Goal: Task Accomplishment & Management: Complete application form

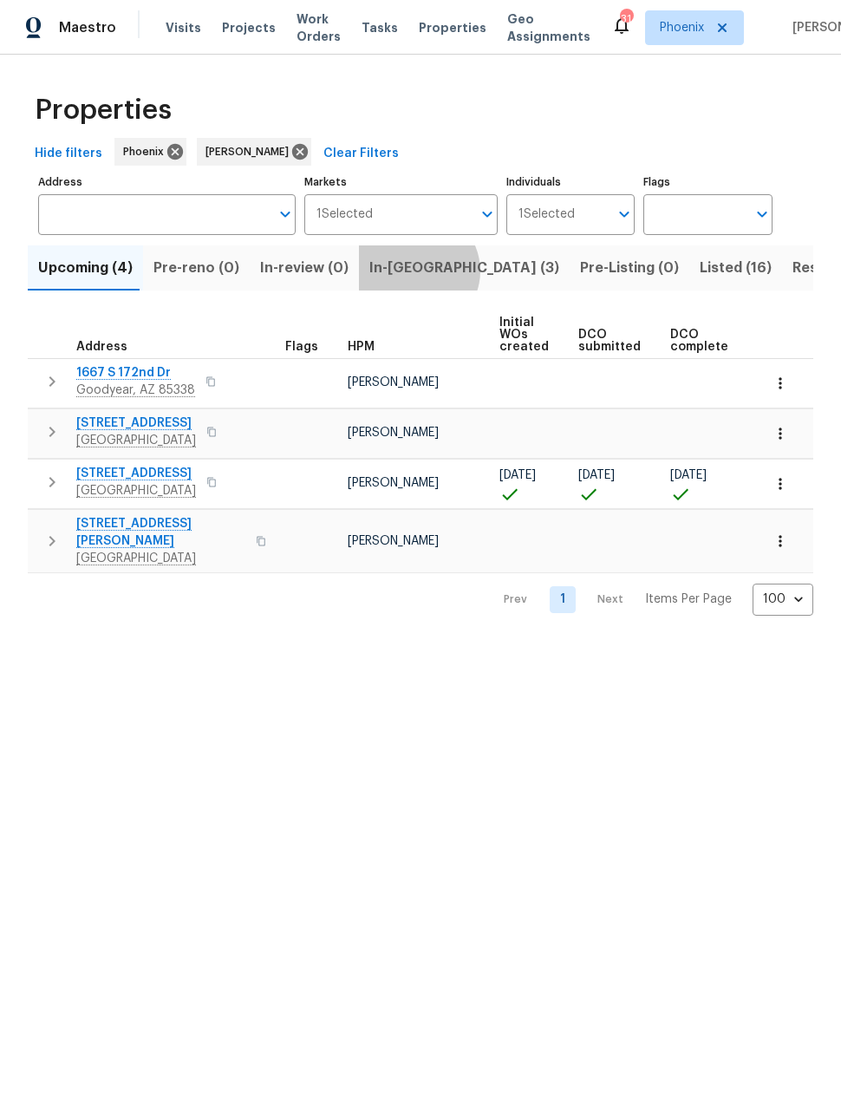
click at [404, 272] on span "In-[GEOGRAPHIC_DATA] (3)" at bounding box center [465, 268] width 190 height 24
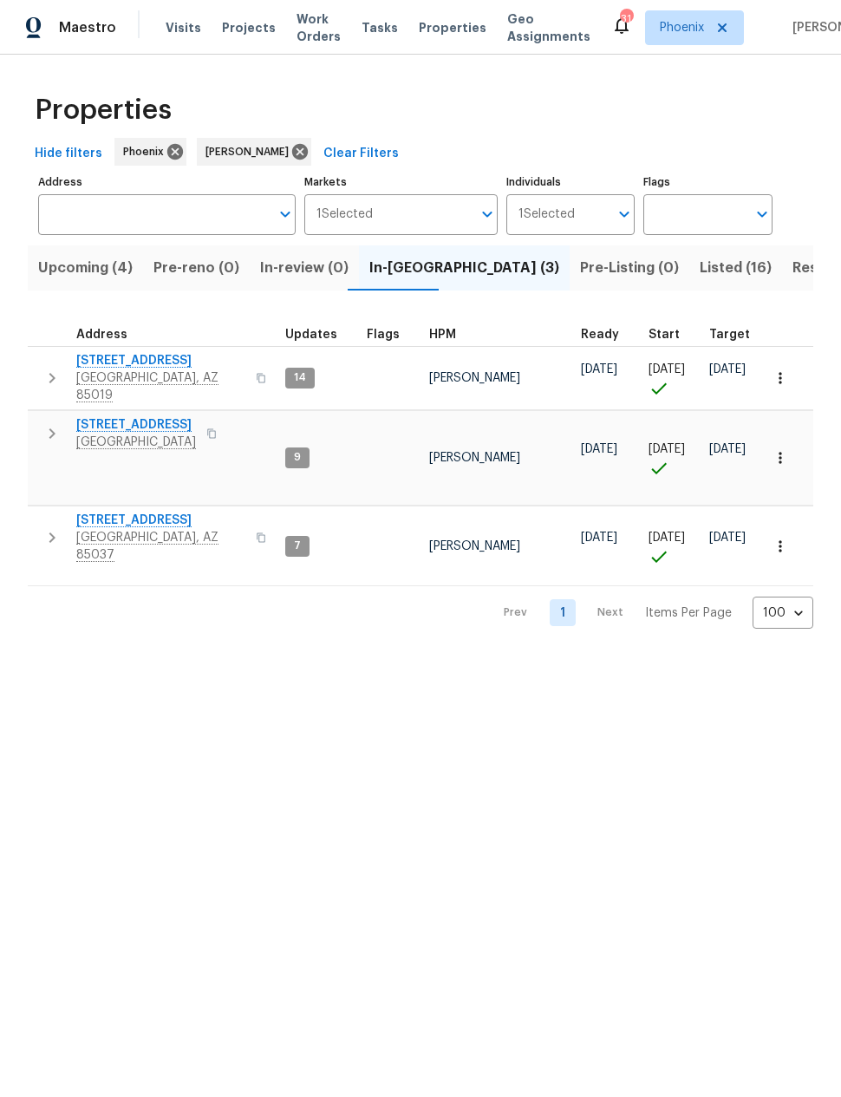
click at [51, 377] on icon "button" at bounding box center [52, 378] width 21 height 21
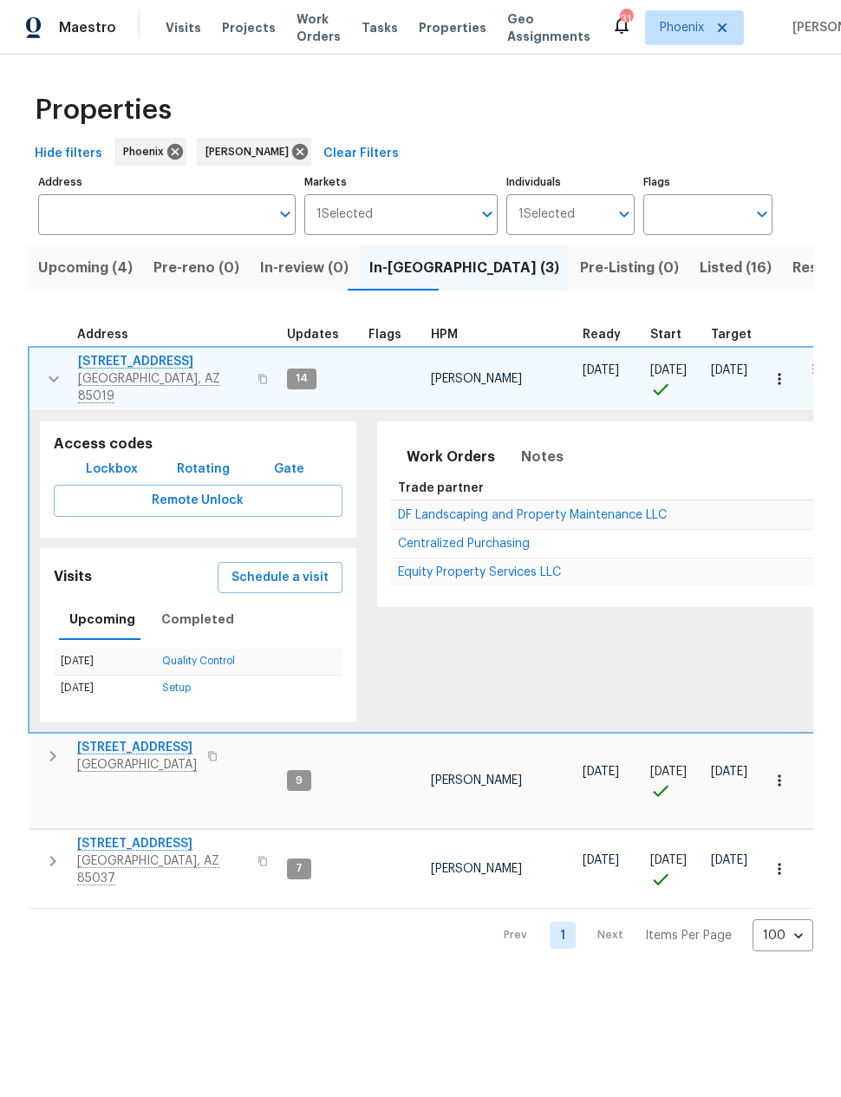
click at [60, 746] on icon "button" at bounding box center [53, 756] width 21 height 21
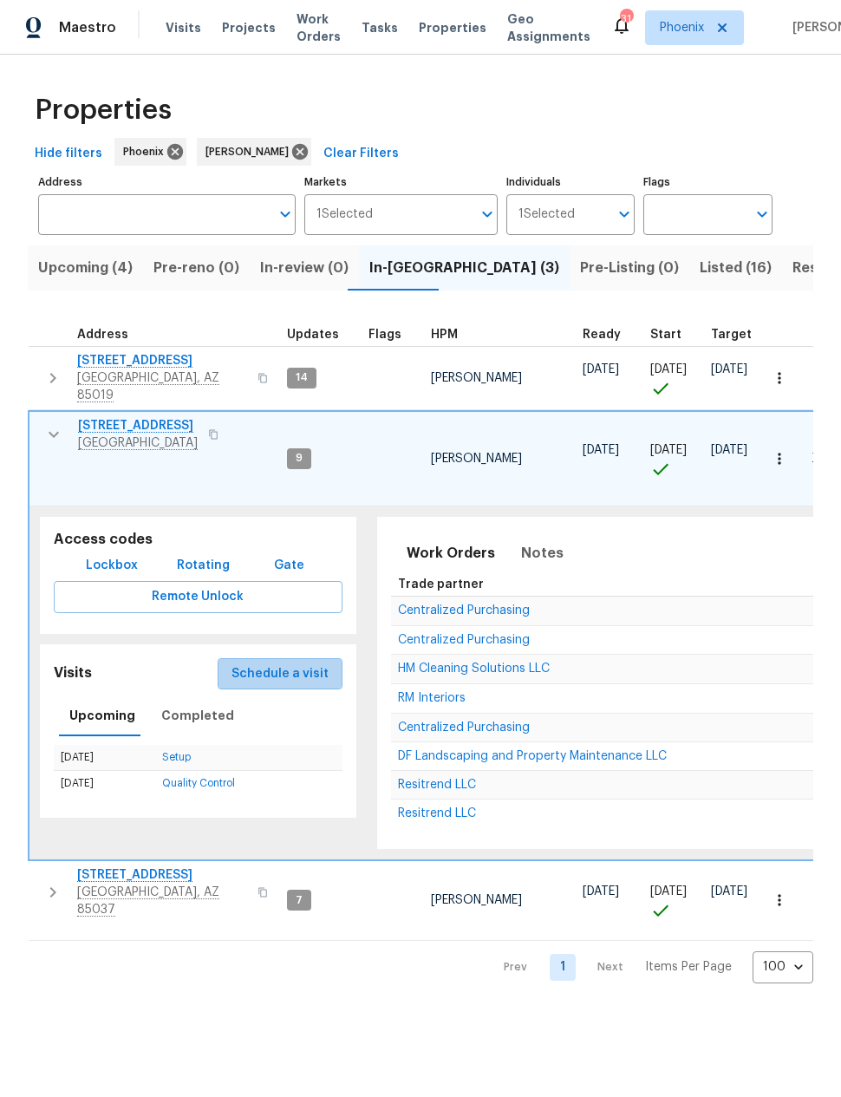
click at [285, 664] on span "Schedule a visit" at bounding box center [280, 675] width 97 height 22
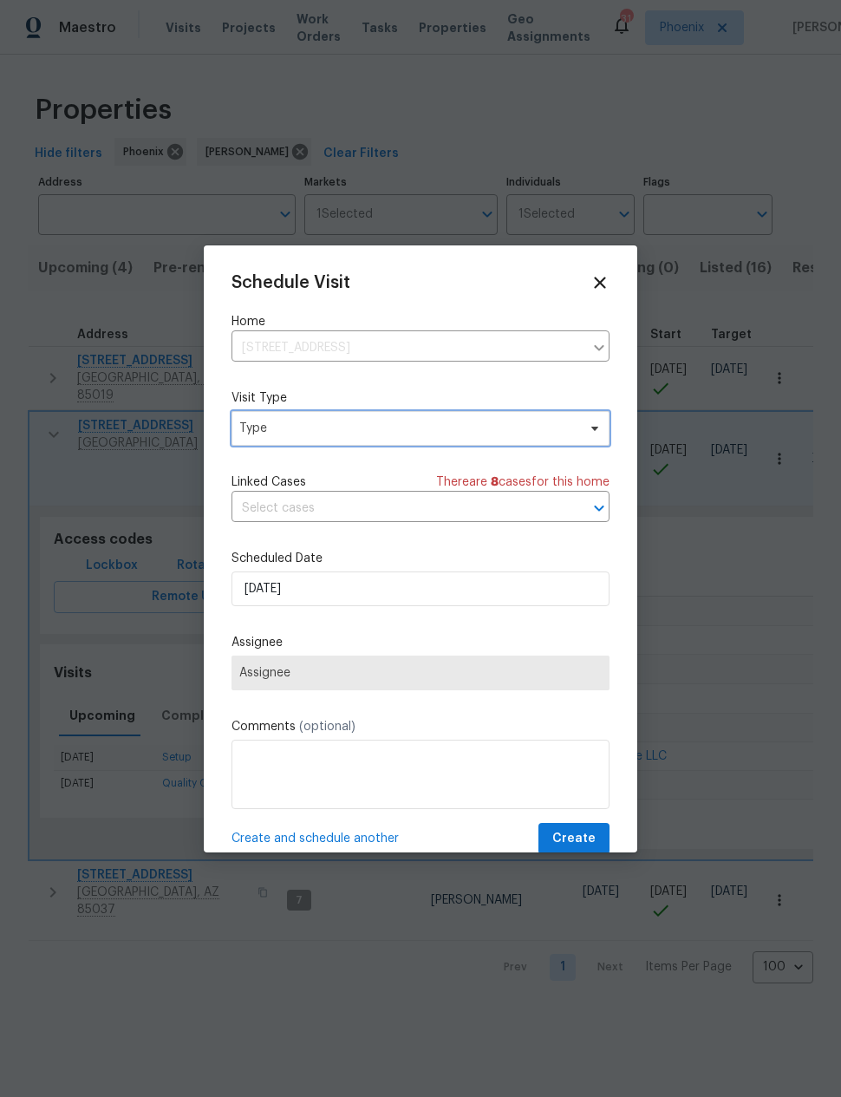
click at [399, 429] on span "Type" at bounding box center [407, 428] width 337 height 17
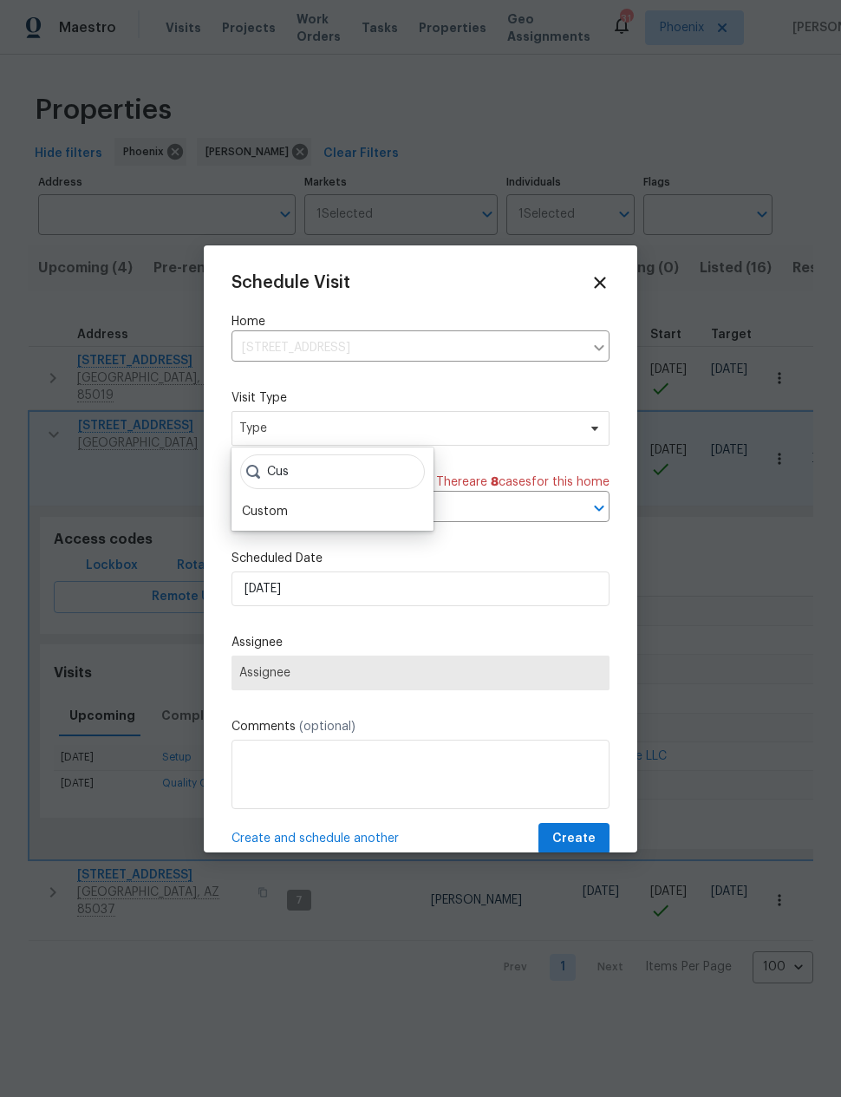
type input "Cus"
click at [310, 508] on div "Custom" at bounding box center [333, 512] width 192 height 24
click at [282, 509] on div "Custom" at bounding box center [265, 511] width 46 height 17
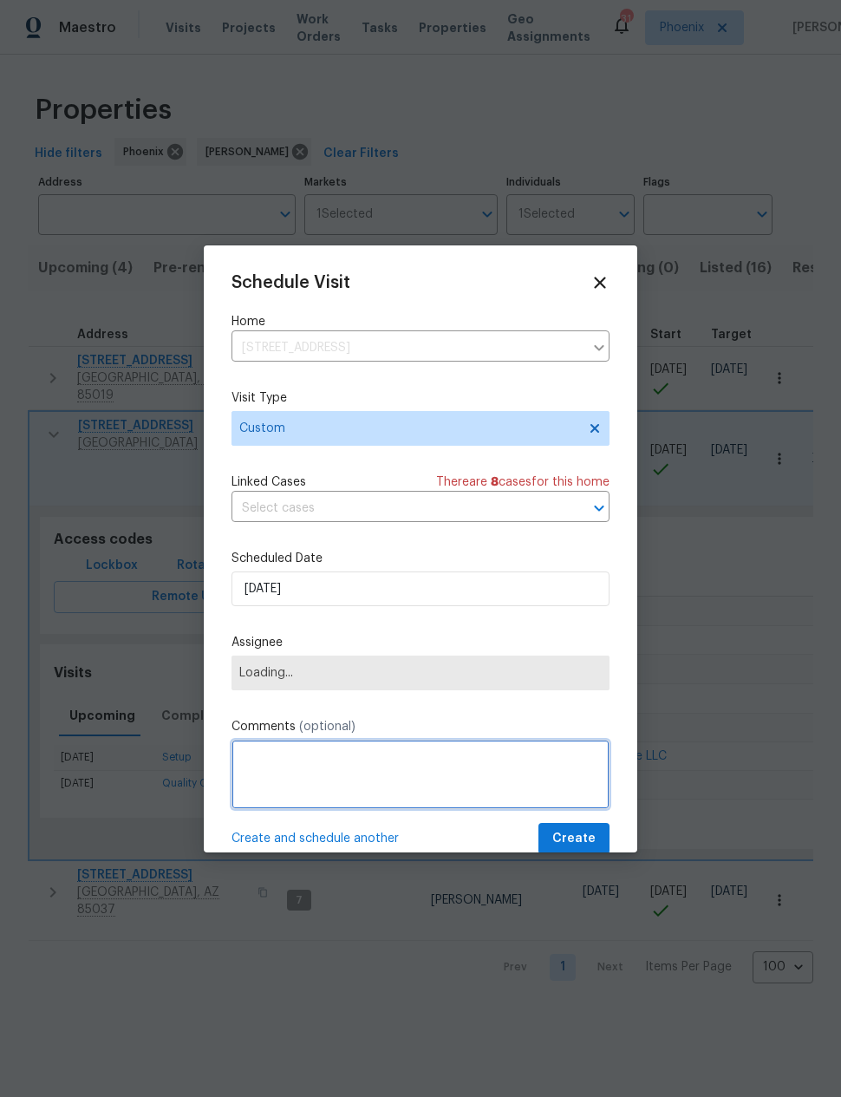
click at [342, 760] on textarea at bounding box center [421, 774] width 378 height 69
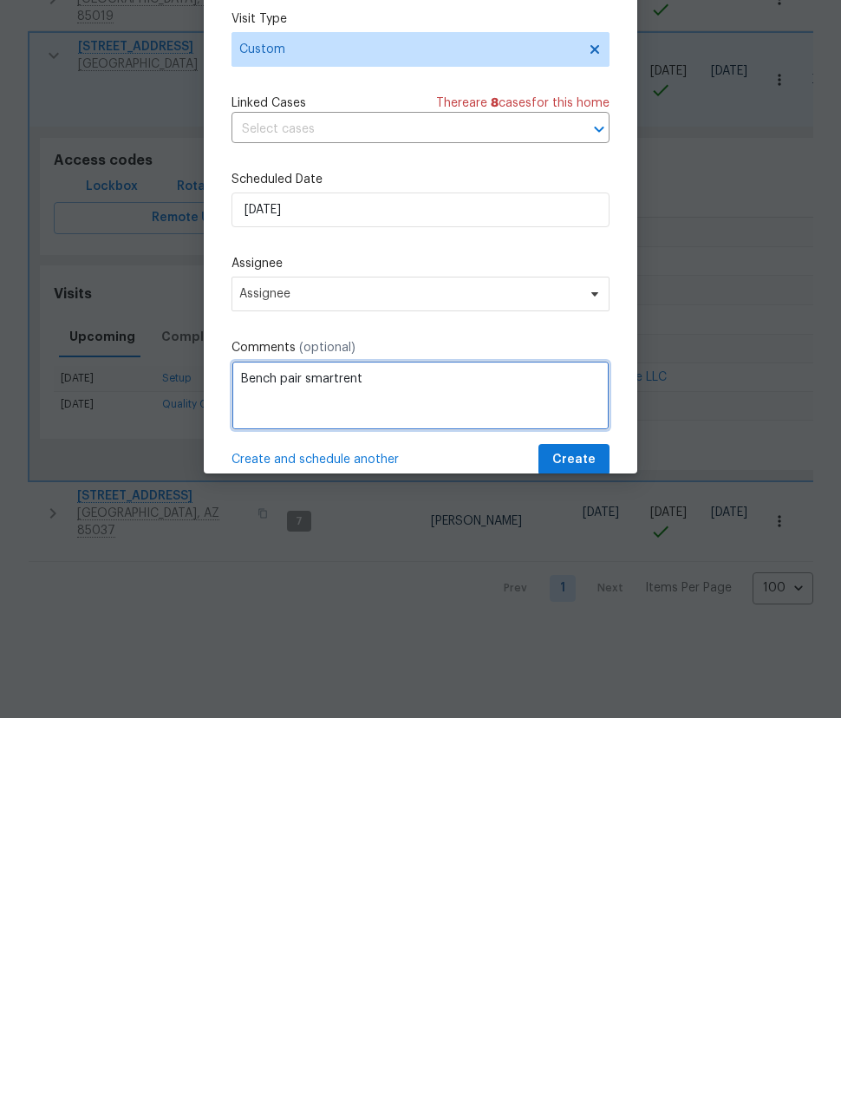
click at [323, 740] on textarea "Bench pair smartrent" at bounding box center [421, 774] width 378 height 69
click at [322, 740] on textarea "Bench pair smartrent" at bounding box center [421, 774] width 378 height 69
type textarea "Bench pair smartrent"
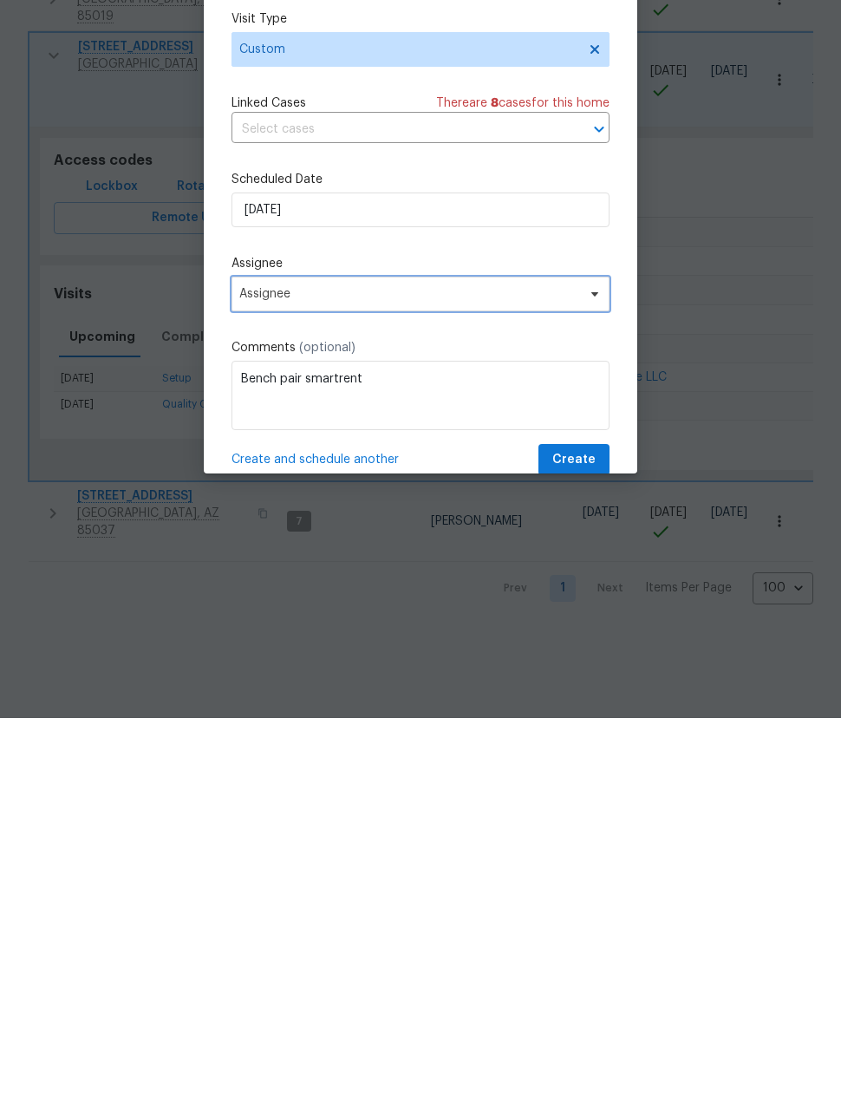
click at [357, 666] on span "Assignee" at bounding box center [409, 673] width 340 height 14
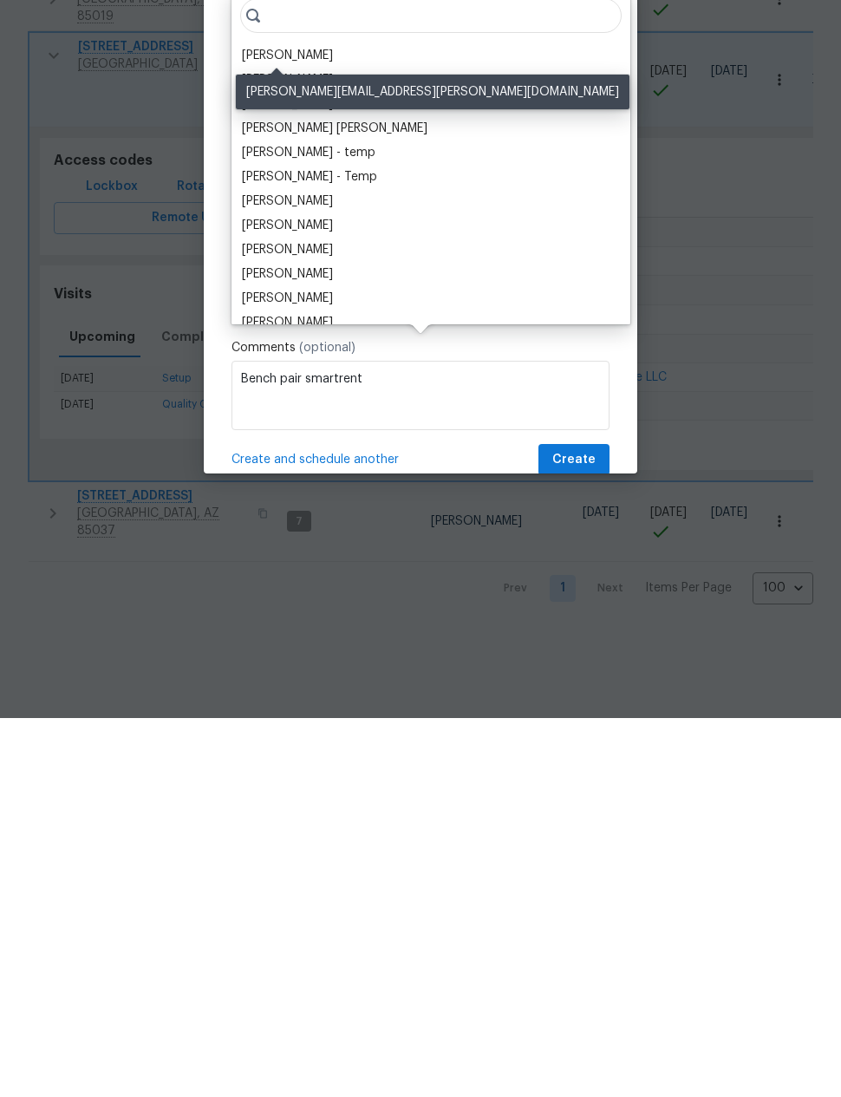
click at [285, 426] on div "[PERSON_NAME]" at bounding box center [287, 434] width 91 height 17
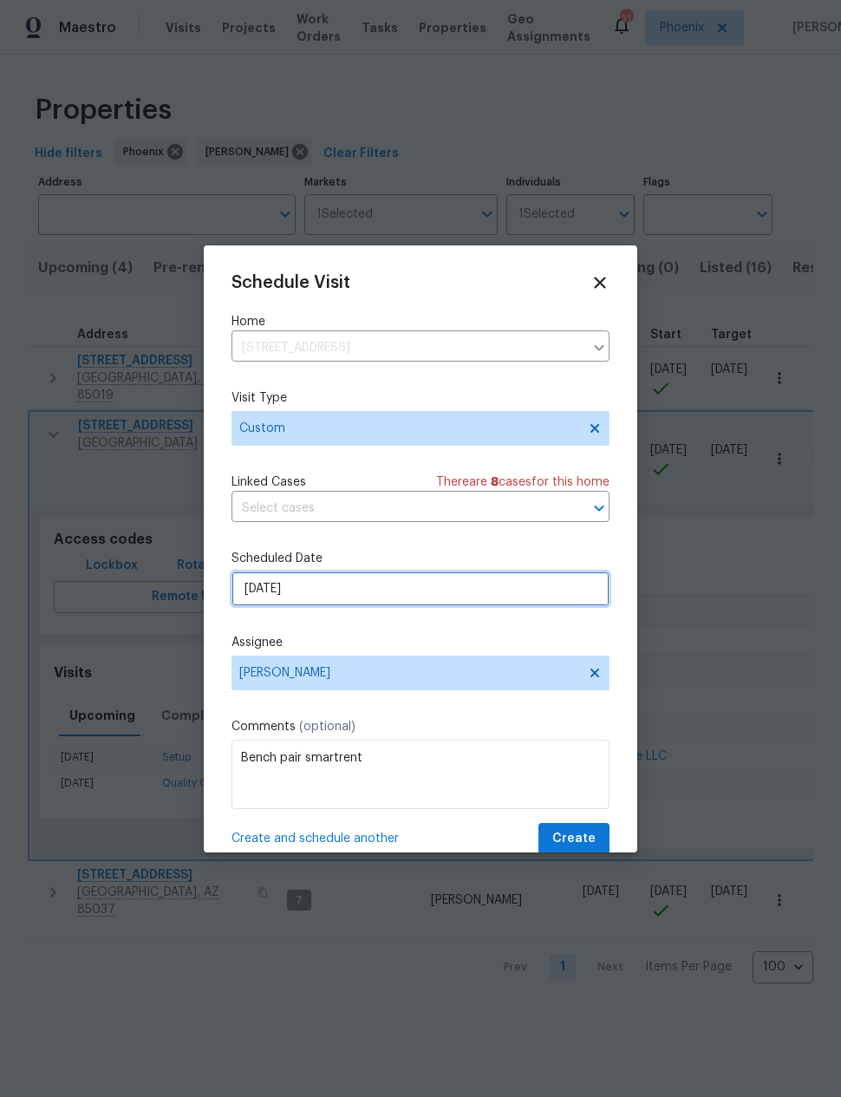
click at [428, 591] on input "[DATE]" at bounding box center [421, 589] width 378 height 35
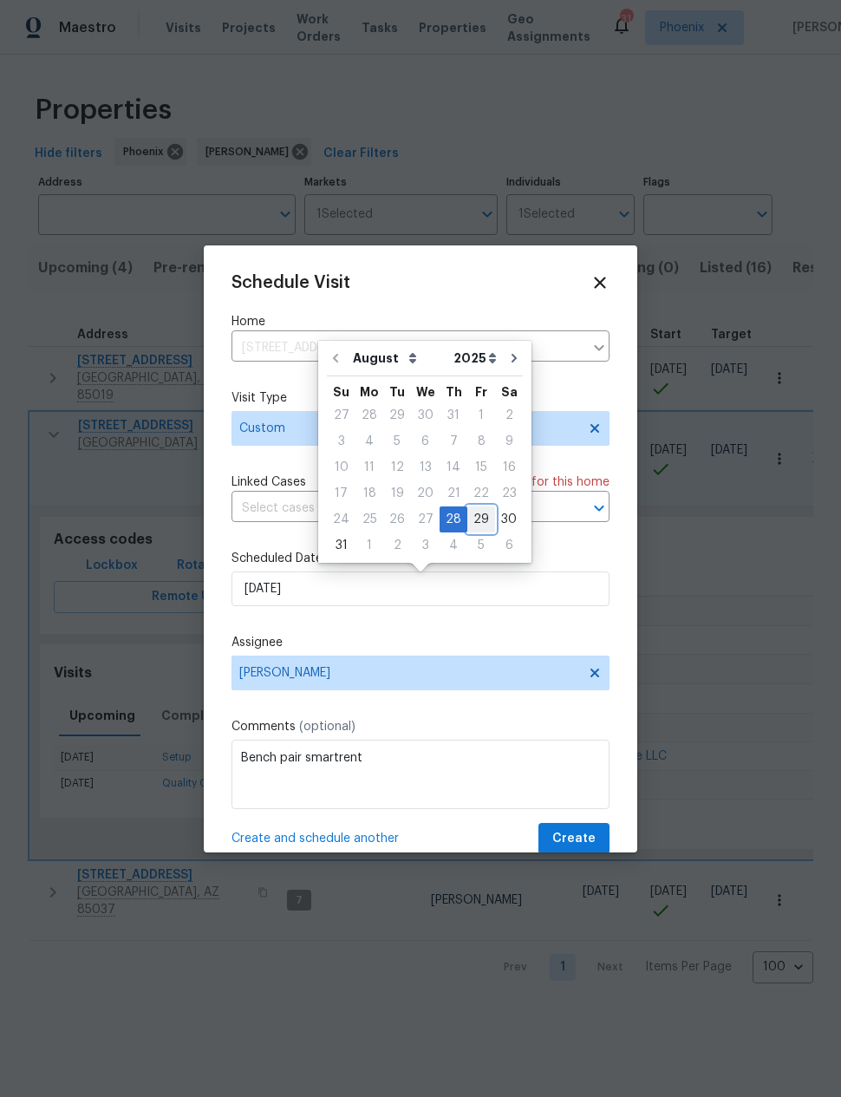
click at [468, 522] on div "29" at bounding box center [482, 519] width 28 height 24
type input "[DATE]"
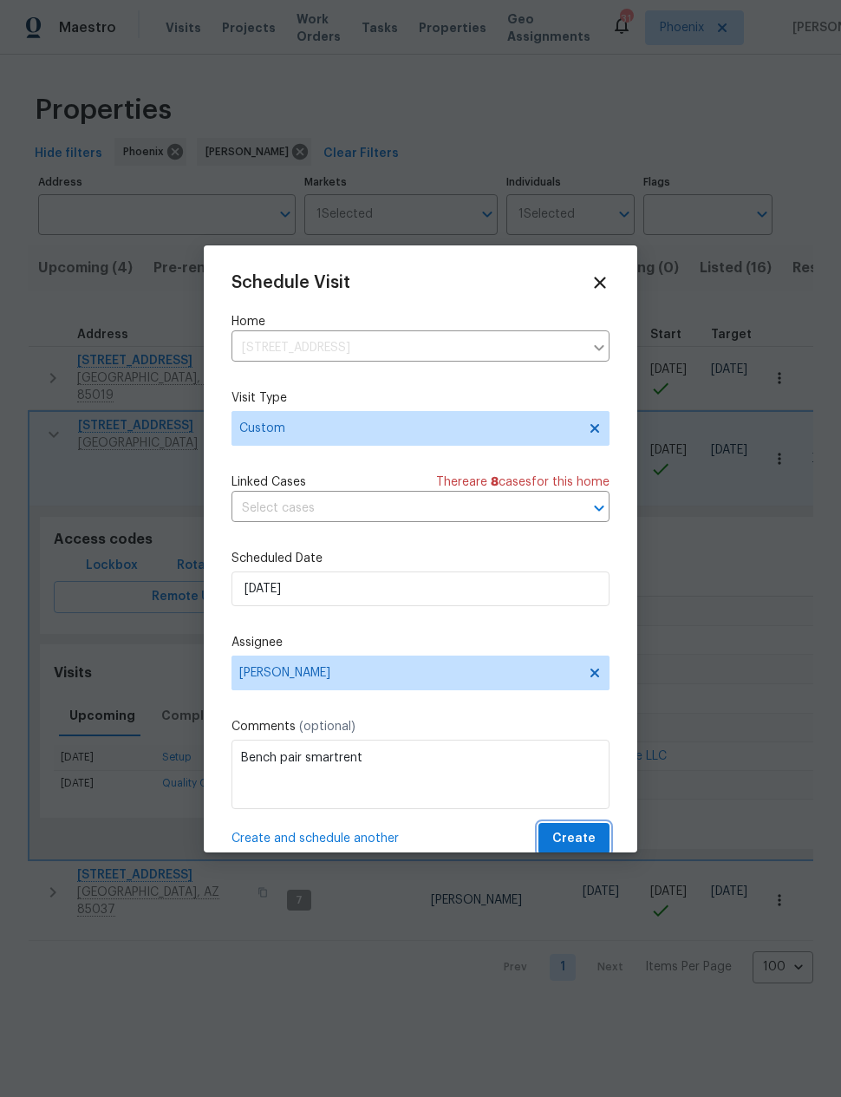
click at [582, 835] on span "Create" at bounding box center [574, 839] width 43 height 22
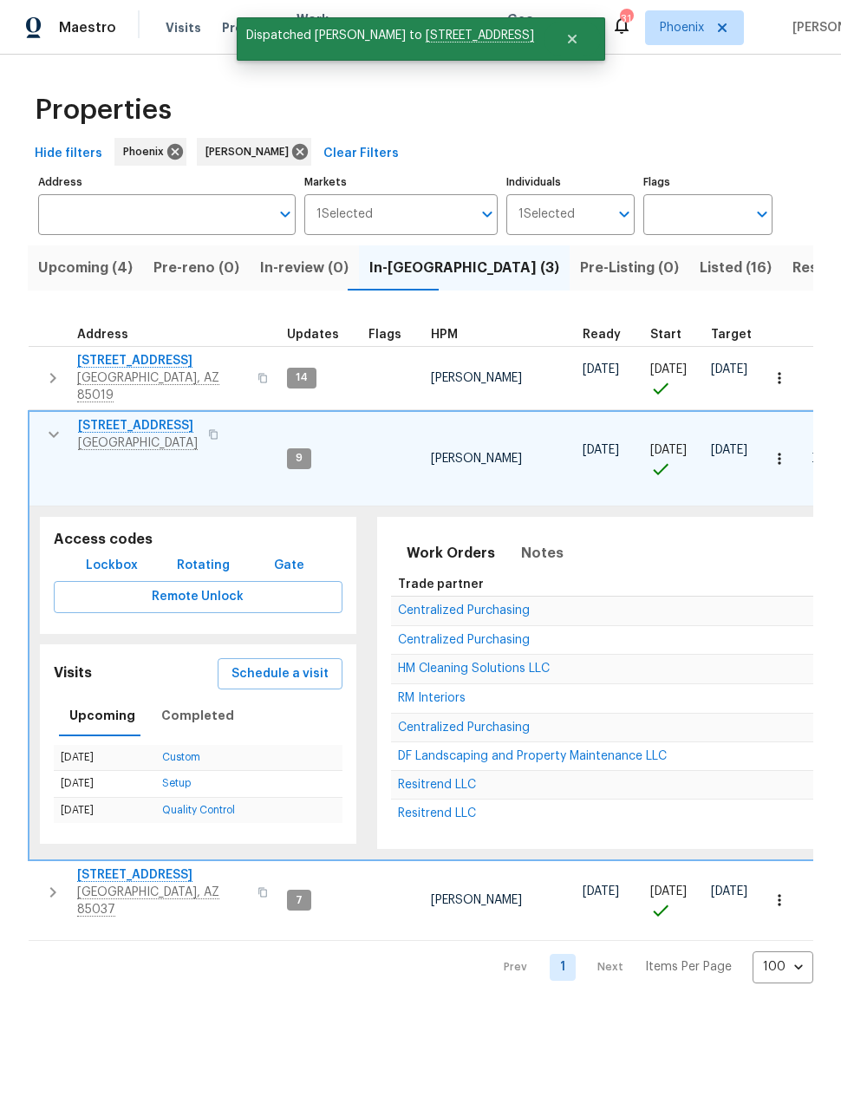
click at [56, 867] on button "button" at bounding box center [53, 893] width 35 height 52
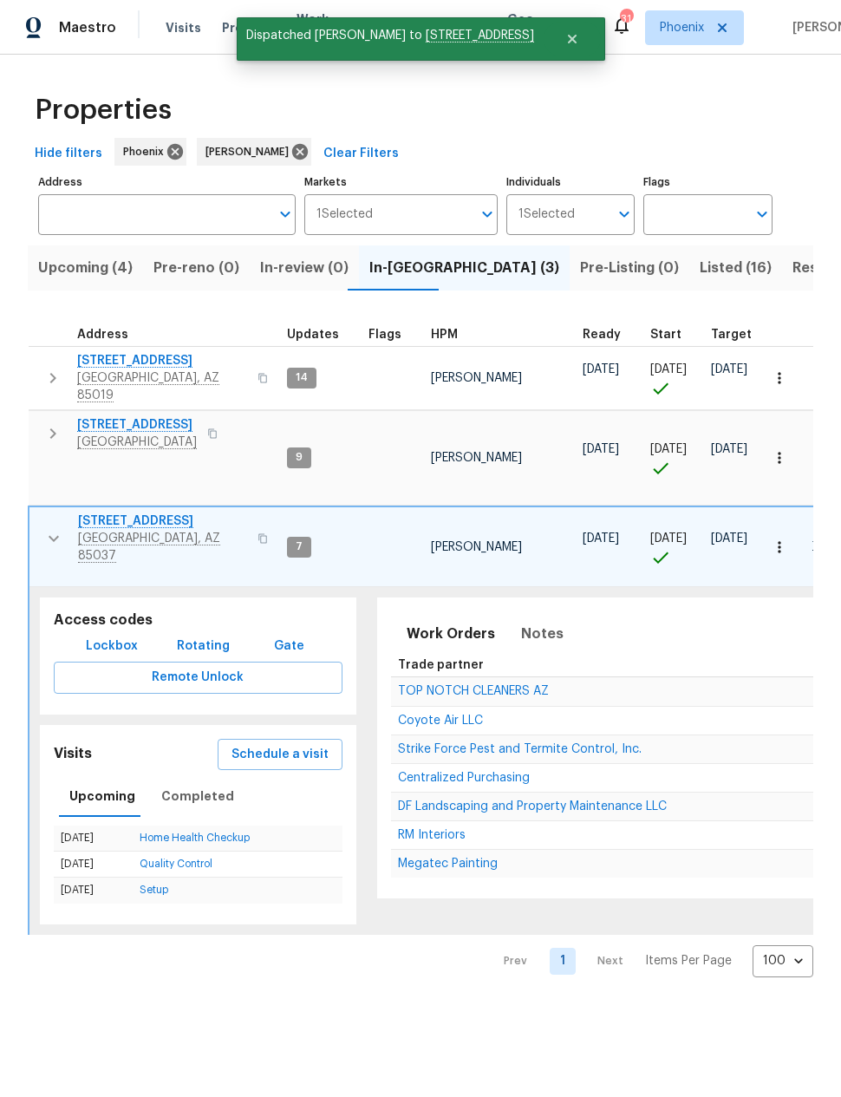
click at [289, 744] on span "Schedule a visit" at bounding box center [280, 755] width 97 height 22
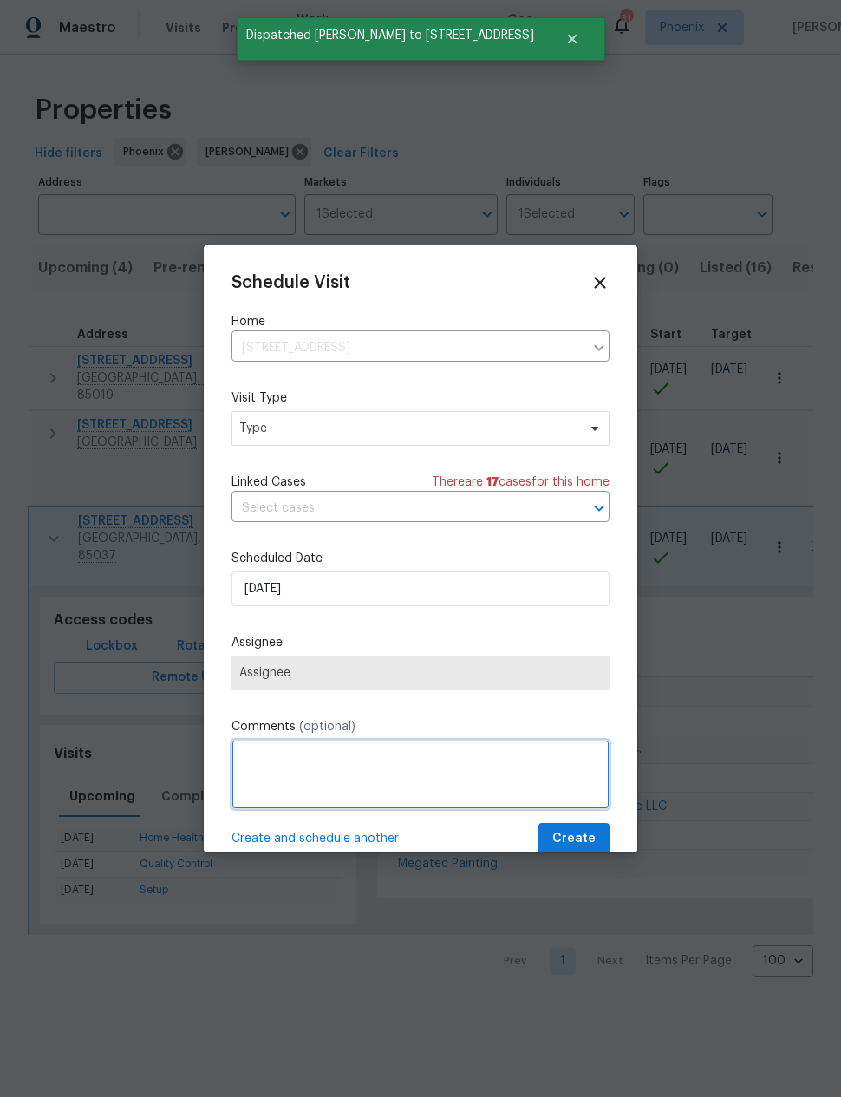
click at [337, 764] on textarea at bounding box center [421, 774] width 378 height 69
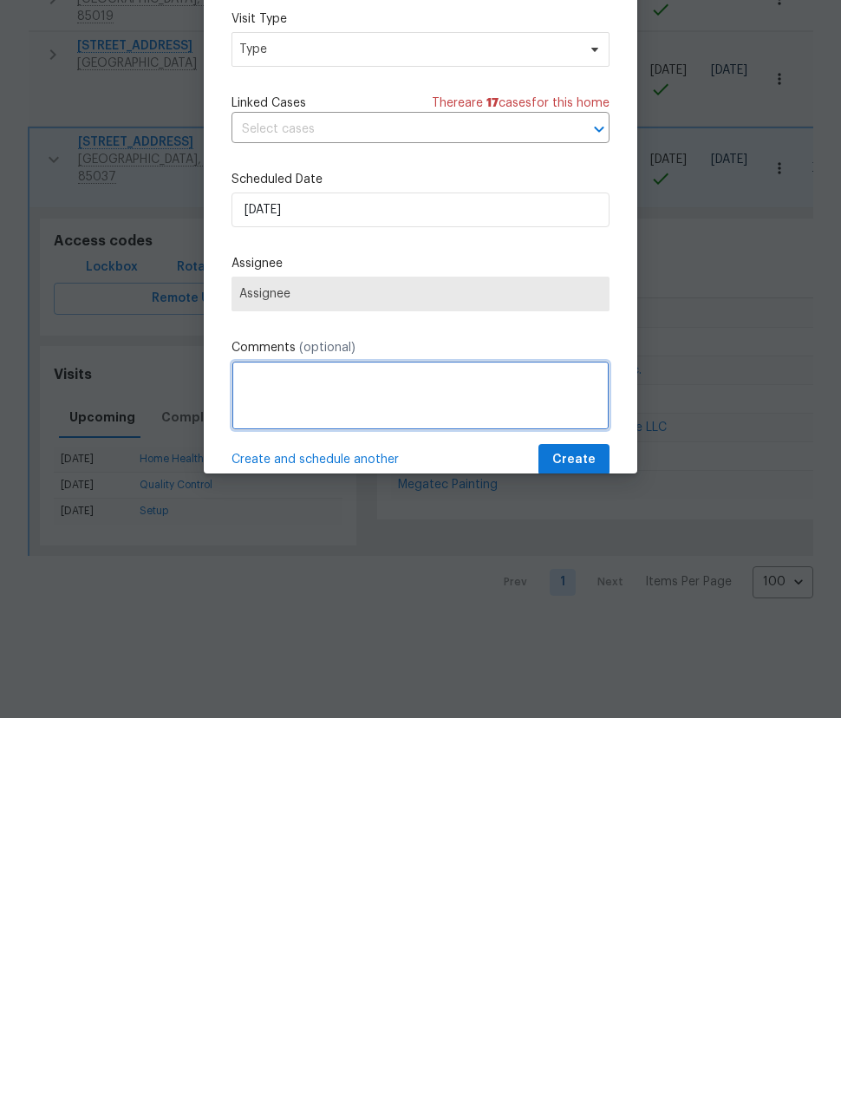
click at [312, 740] on textarea at bounding box center [421, 774] width 378 height 69
paste textarea "Bench pair smartrent"
type textarea "Bench pair smartrent"
click at [320, 666] on span "Assignee" at bounding box center [420, 673] width 363 height 14
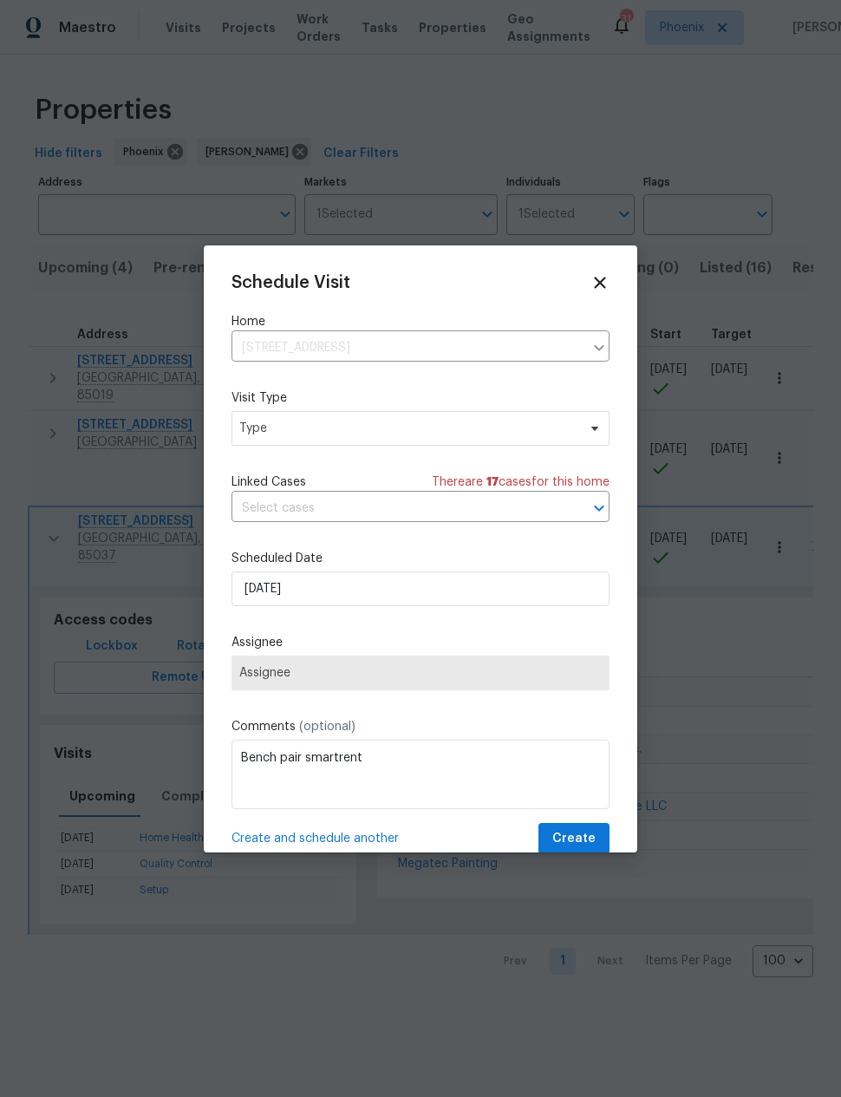
click at [295, 674] on span "Assignee" at bounding box center [420, 673] width 363 height 14
click at [349, 420] on span "Type" at bounding box center [421, 428] width 378 height 35
type input "Cus"
click at [311, 508] on div "Custom" at bounding box center [333, 512] width 192 height 24
click at [269, 513] on div "Custom" at bounding box center [265, 511] width 46 height 17
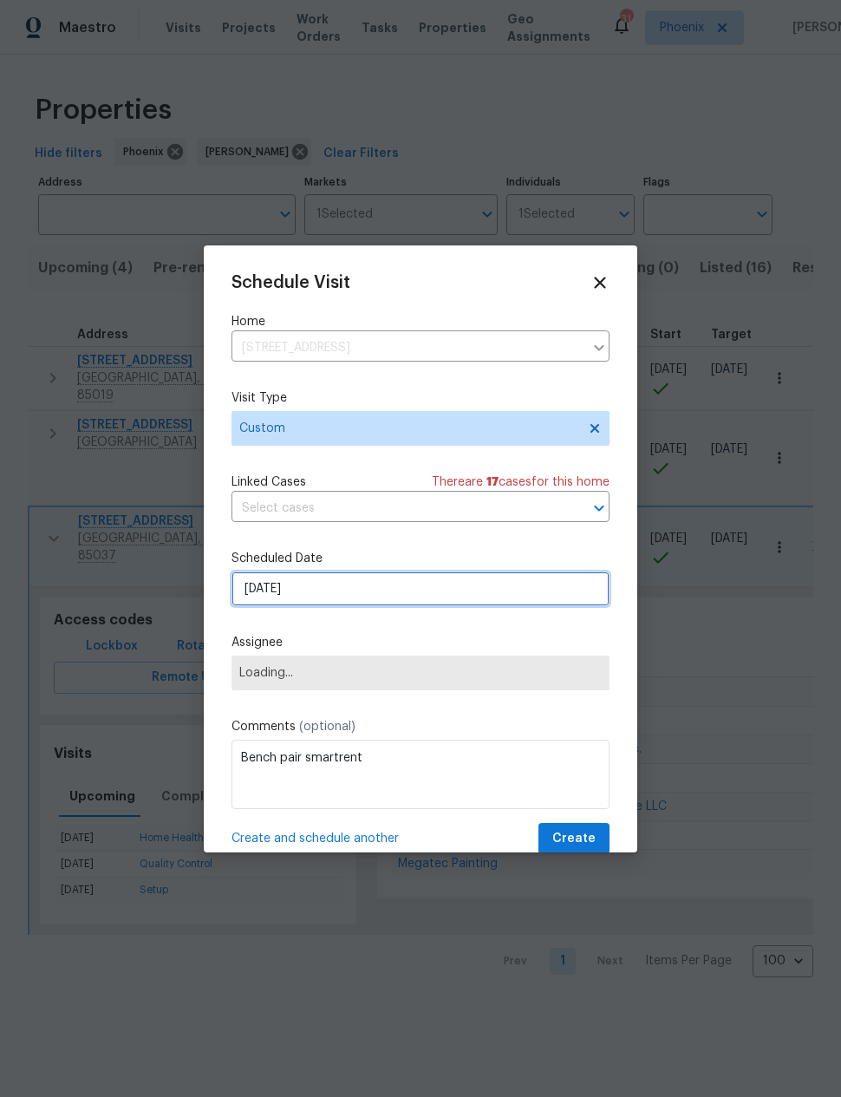
click at [344, 596] on input "[DATE]" at bounding box center [421, 589] width 378 height 35
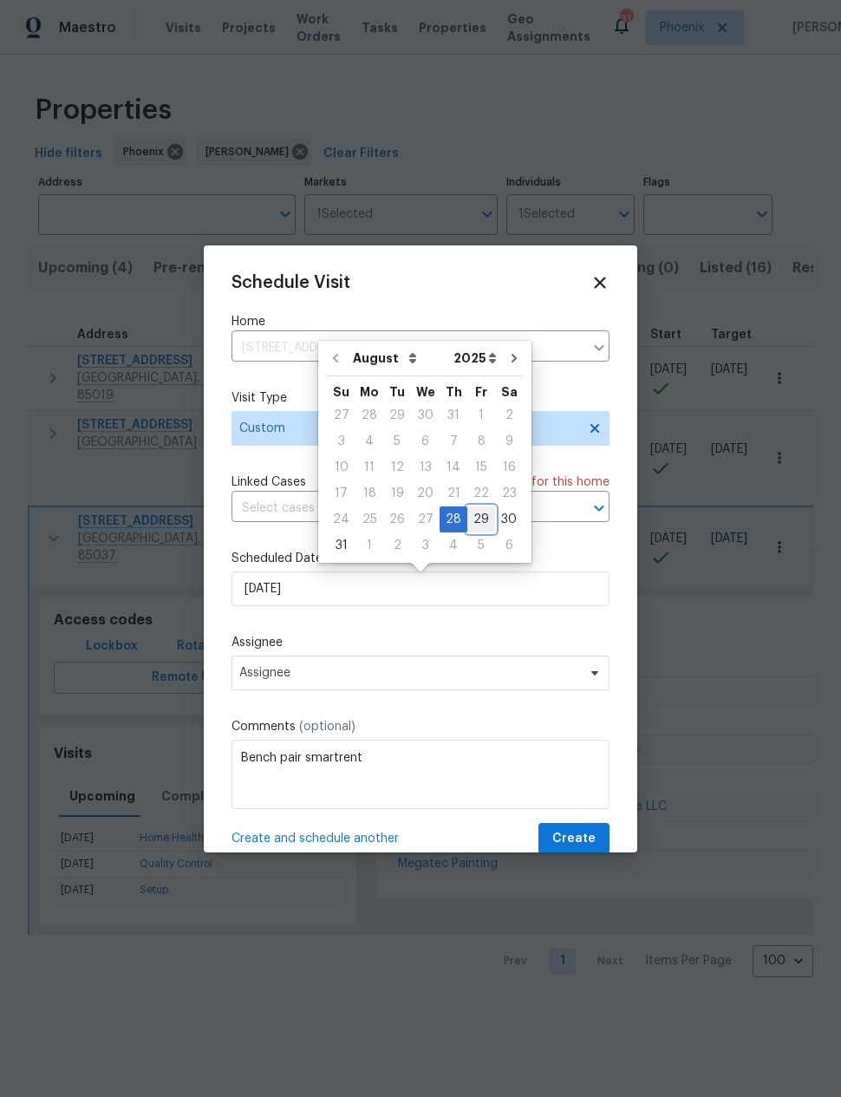
click at [471, 526] on div "29" at bounding box center [482, 519] width 28 height 24
type input "[DATE]"
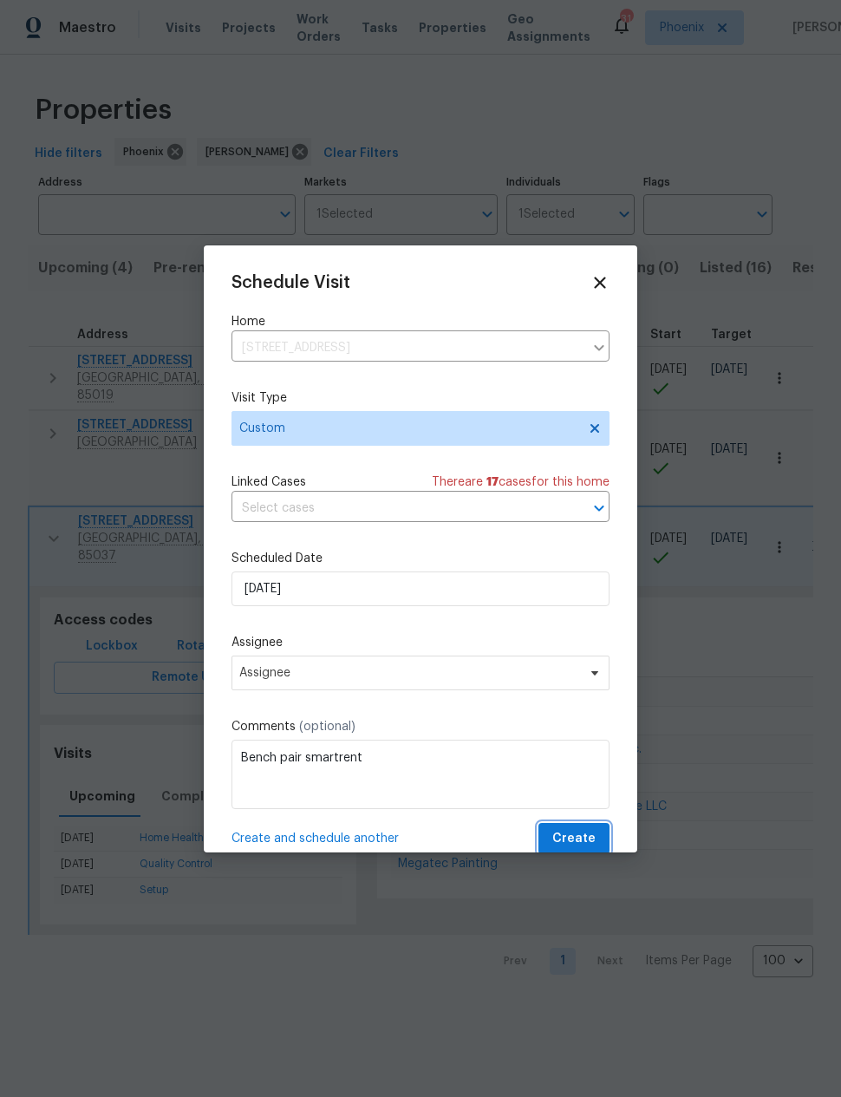
click at [573, 833] on span "Create" at bounding box center [574, 839] width 43 height 22
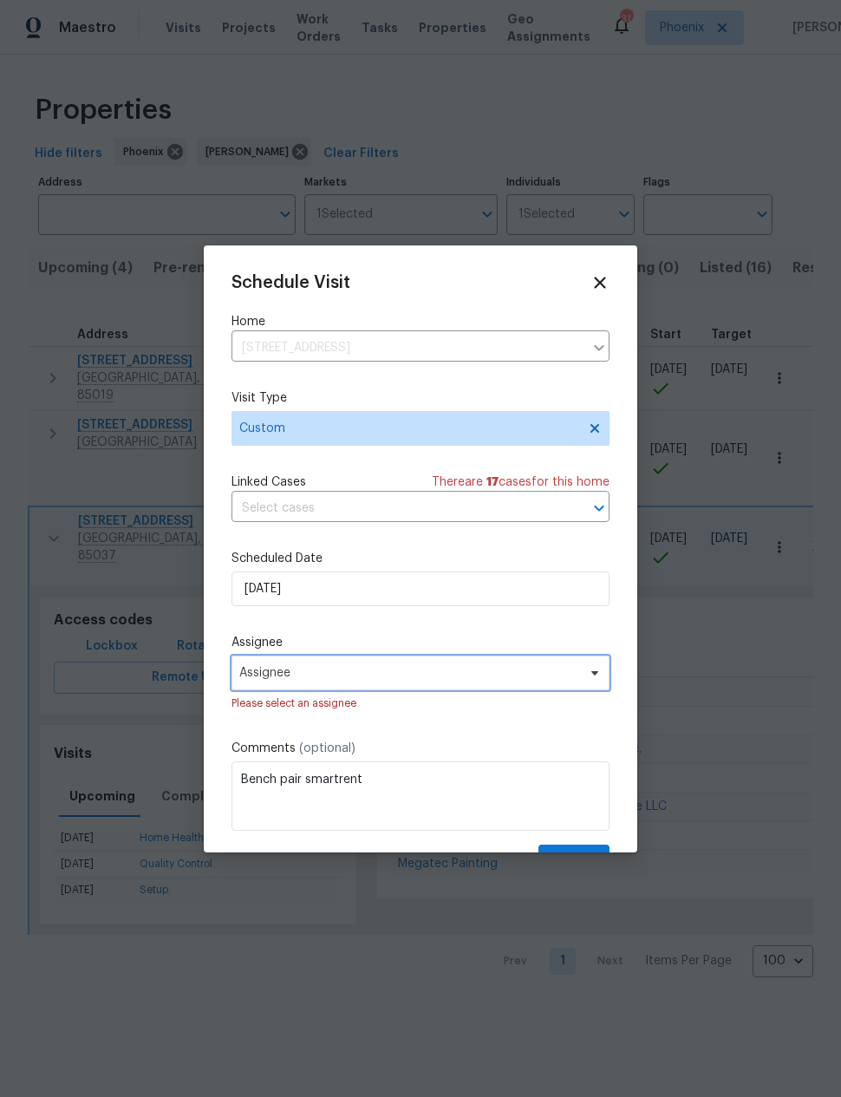
click at [474, 676] on span "Assignee" at bounding box center [409, 673] width 340 height 14
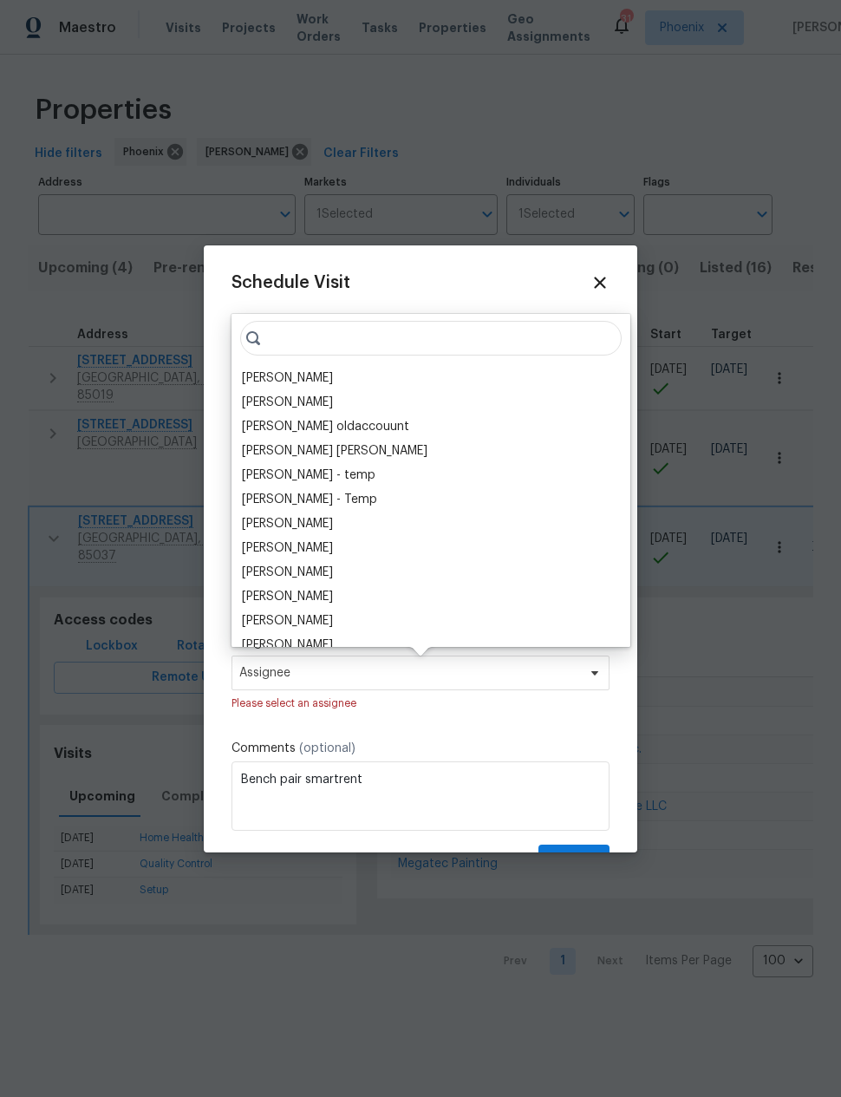
click at [294, 378] on div "[PERSON_NAME]" at bounding box center [287, 378] width 91 height 17
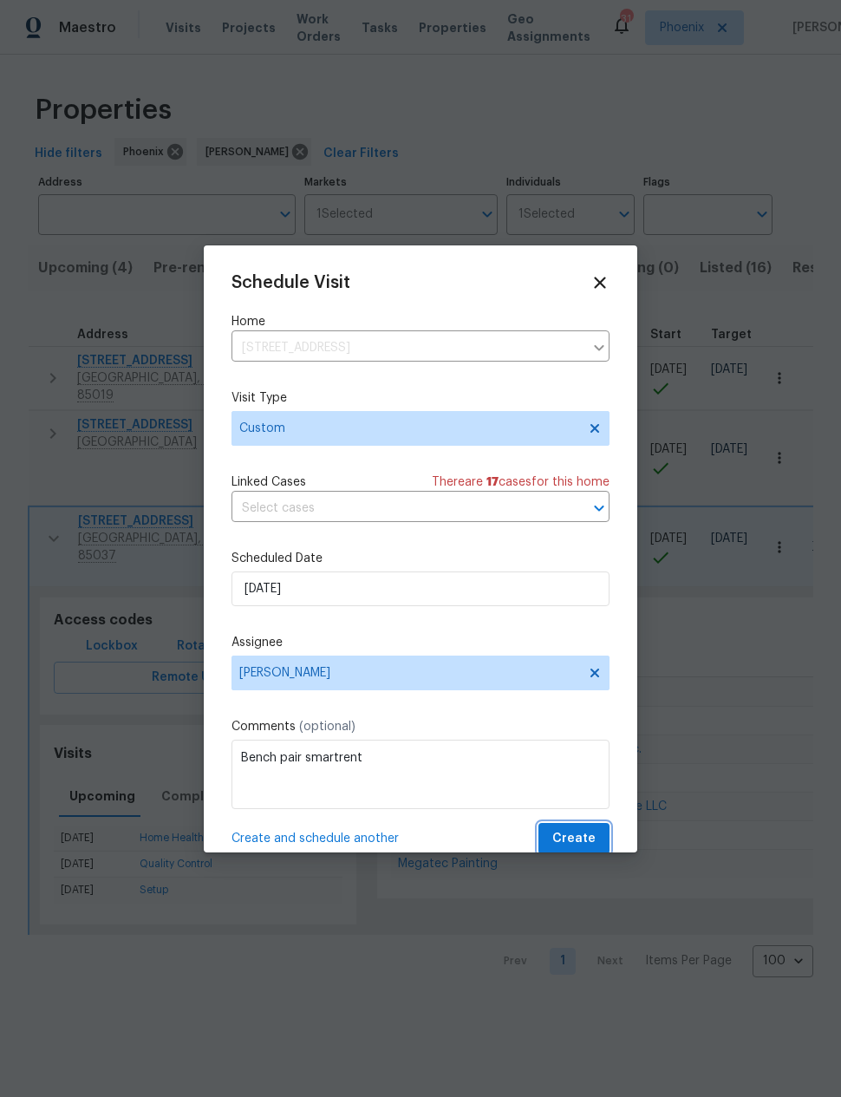
click at [574, 840] on span "Create" at bounding box center [574, 839] width 43 height 22
